Goal: Find contact information: Find contact information

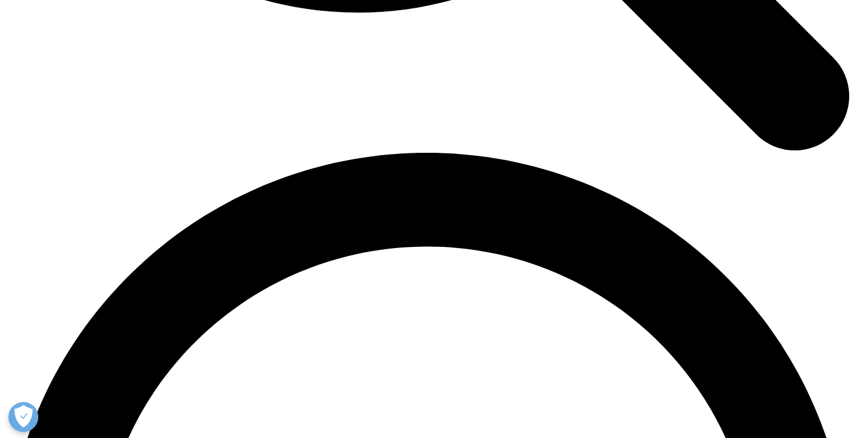
scroll to position [1551, 0]
